Goal: Information Seeking & Learning: Learn about a topic

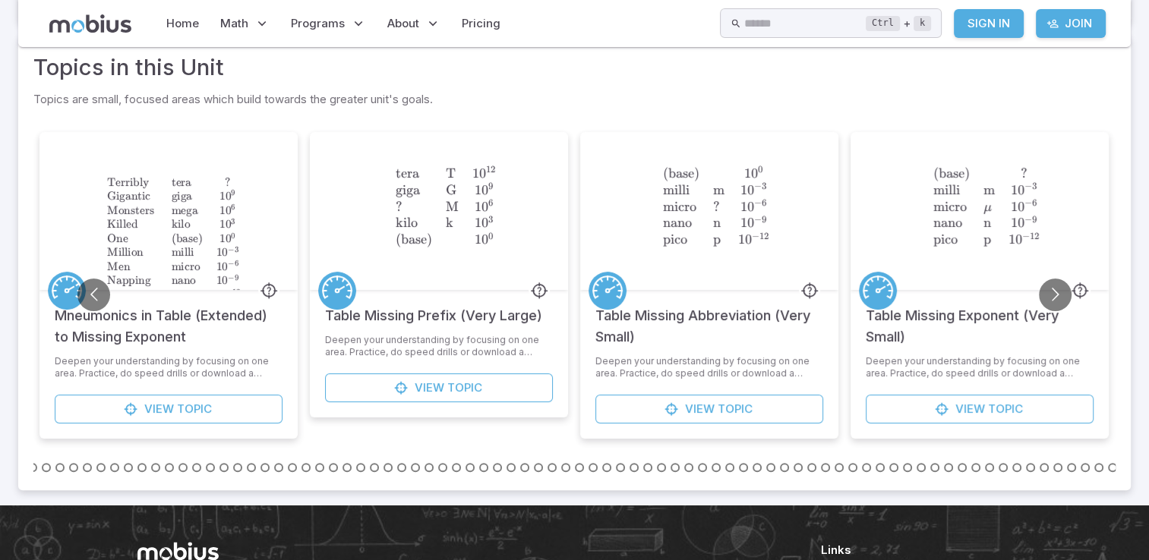
scroll to position [422, 0]
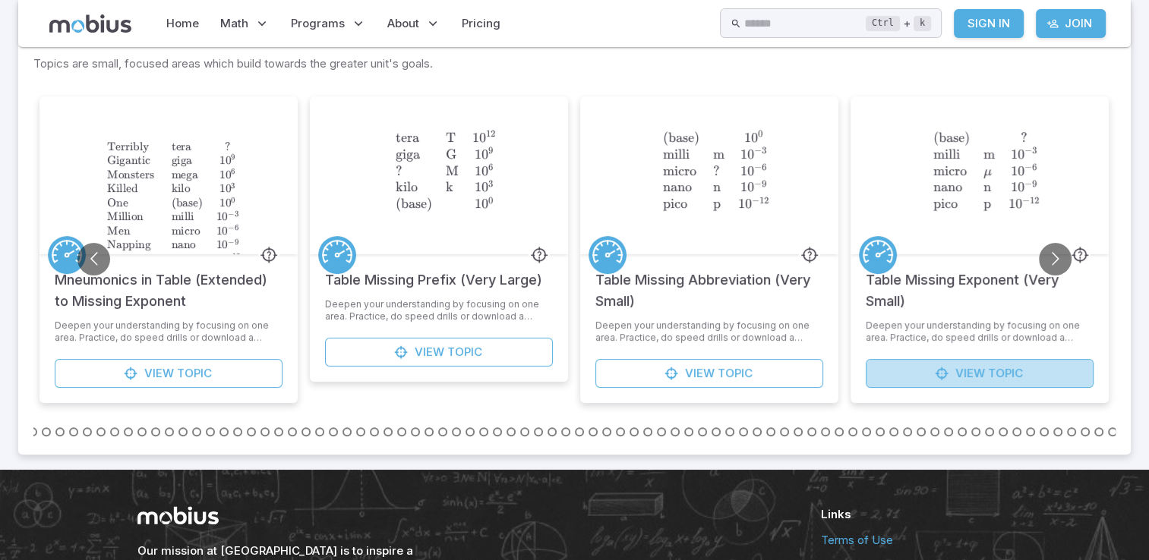
click at [999, 369] on span "Topic" at bounding box center [1005, 373] width 35 height 17
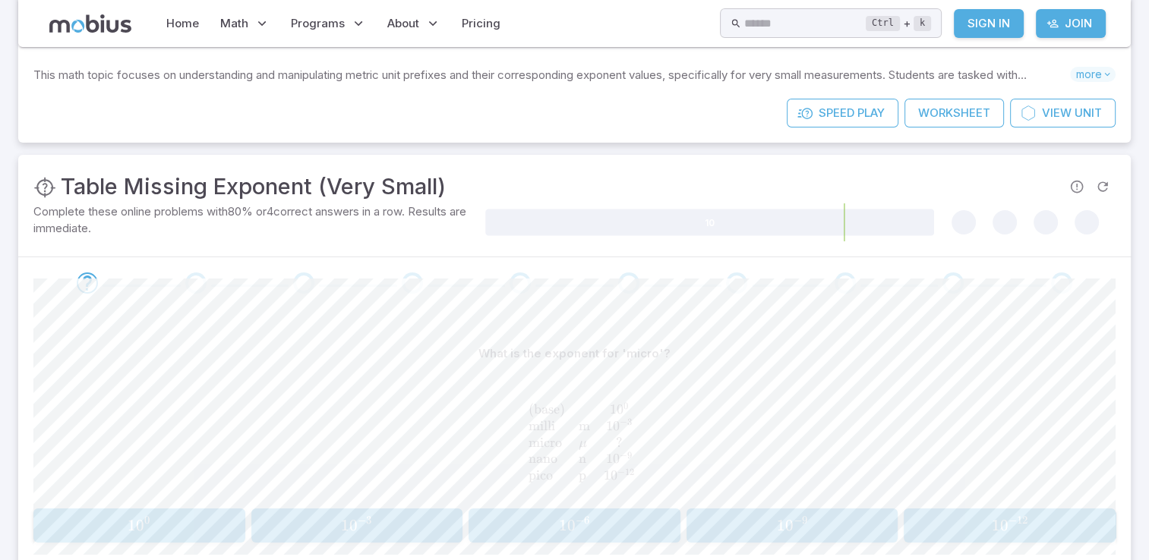
scroll to position [115, 0]
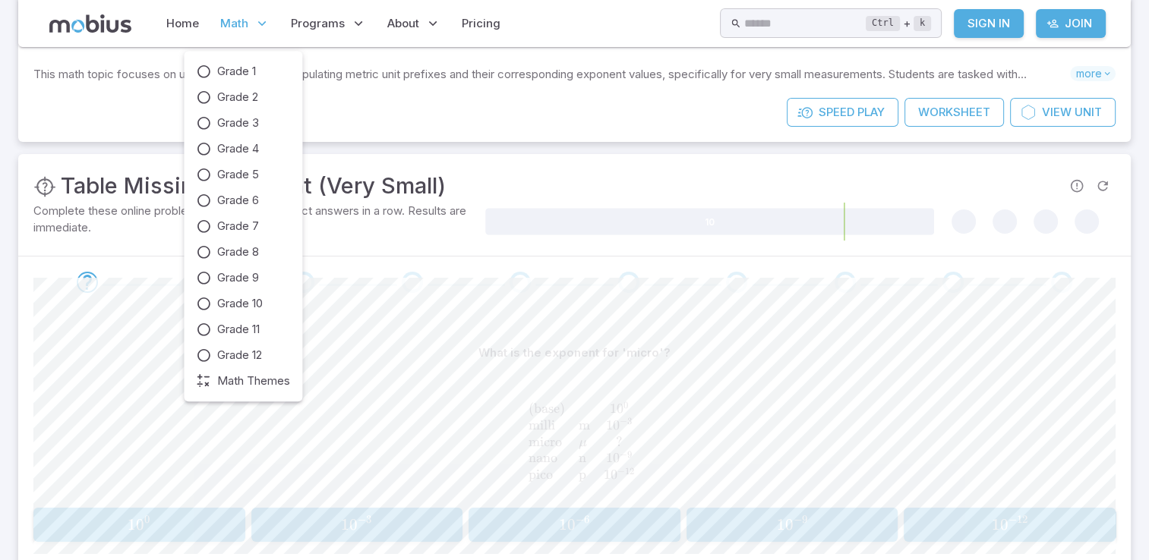
click at [251, 27] on p "Math" at bounding box center [245, 23] width 58 height 35
click at [200, 252] on icon at bounding box center [203, 251] width 15 height 15
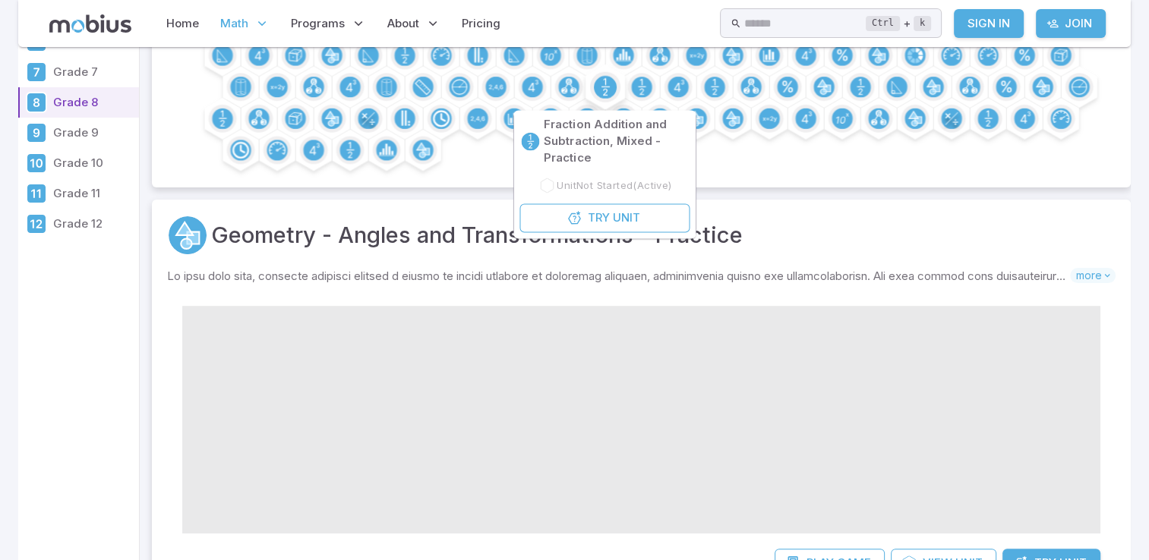
scroll to position [194, 0]
